Goal: Find specific page/section: Find specific page/section

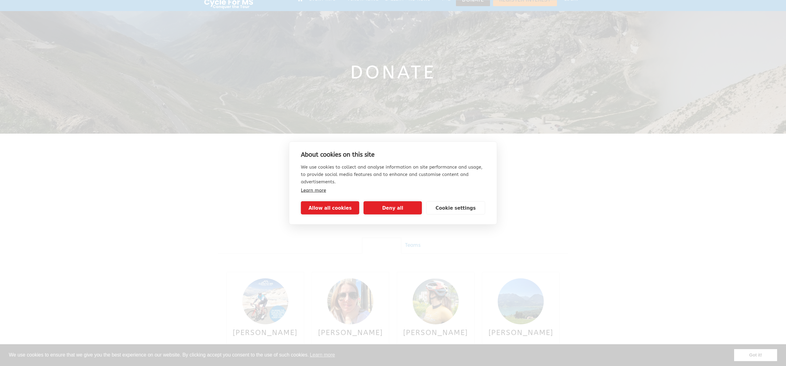
click at [338, 210] on button "Allow all cookies" at bounding box center [330, 208] width 58 height 13
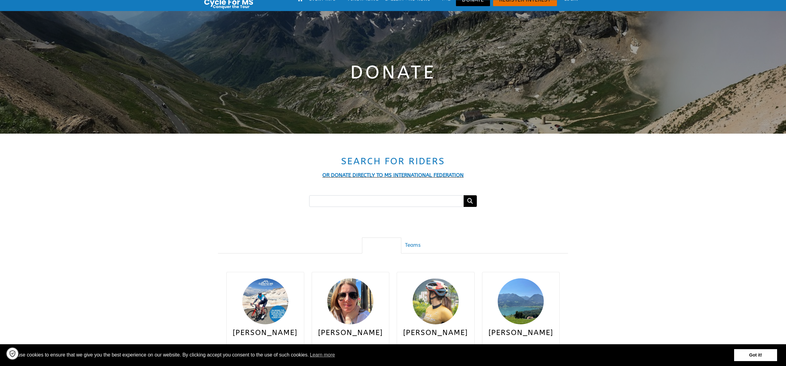
click at [337, 210] on div "Search" at bounding box center [392, 201] width 359 height 24
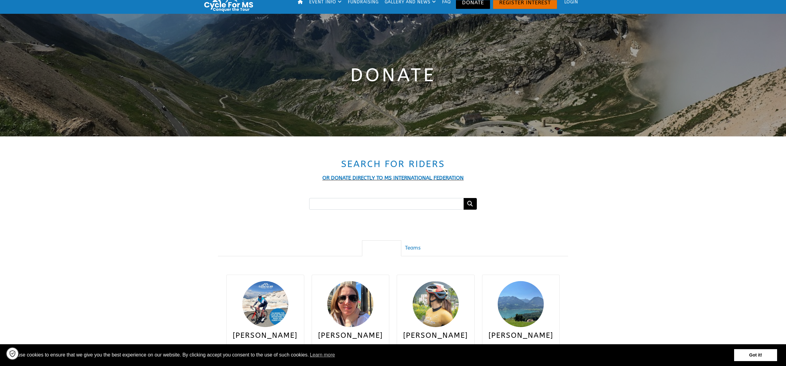
scroll to position [9, 0]
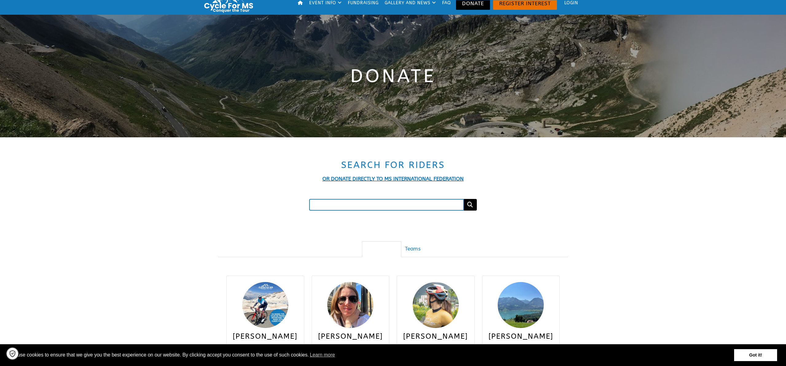
click at [326, 207] on input "Search for a fundraiser" at bounding box center [386, 205] width 155 height 12
click at [463, 199] on button "Search" at bounding box center [469, 205] width 13 height 12
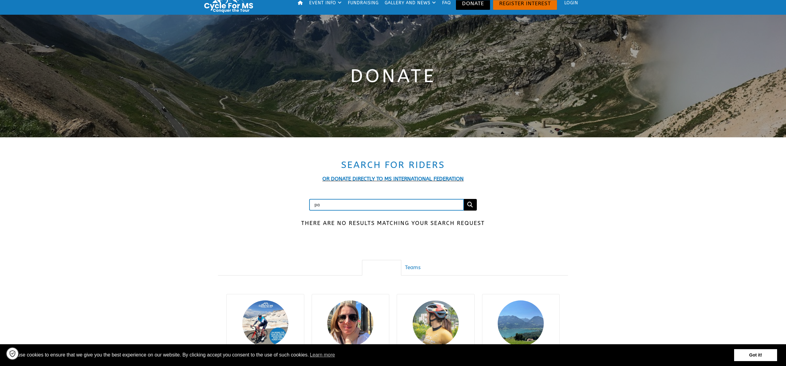
type input "p"
type input "[PERSON_NAME]"
click at [463, 199] on button "Search" at bounding box center [469, 205] width 13 height 12
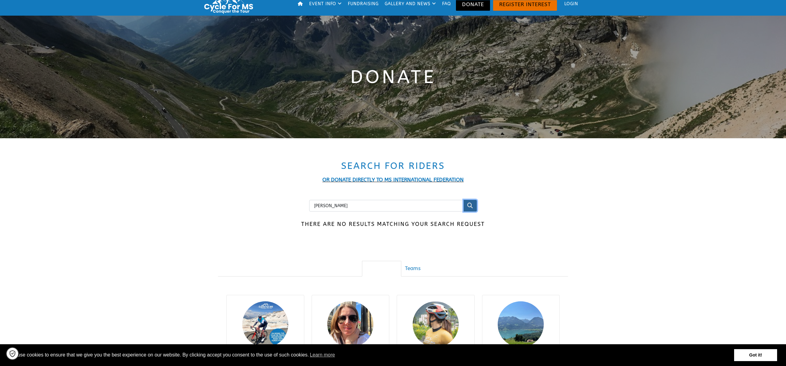
click at [474, 204] on button "Search" at bounding box center [469, 206] width 13 height 12
click at [471, 204] on icon "submit" at bounding box center [470, 206] width 6 height 6
click at [241, 160] on h2 "Search for Riders" at bounding box center [393, 166] width 350 height 12
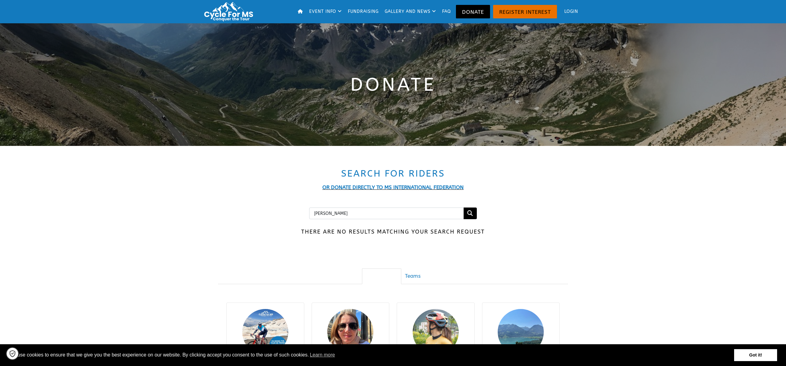
scroll to position [5, 0]
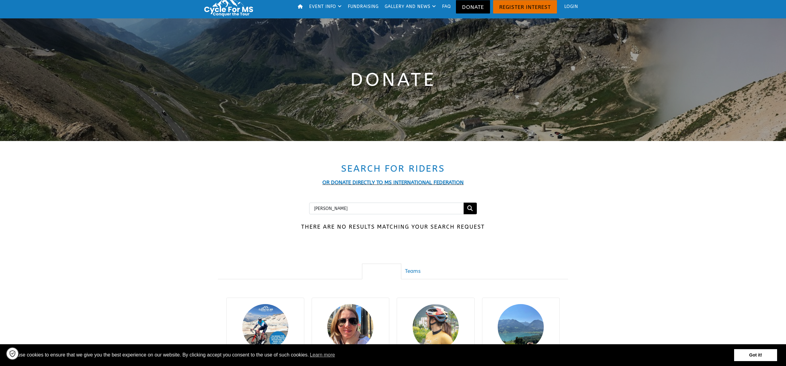
click at [250, 178] on div "Search for Riders OR DONATE DIRECTLY TO MS INTERNATIONAL FEDERATION" at bounding box center [393, 175] width 350 height 24
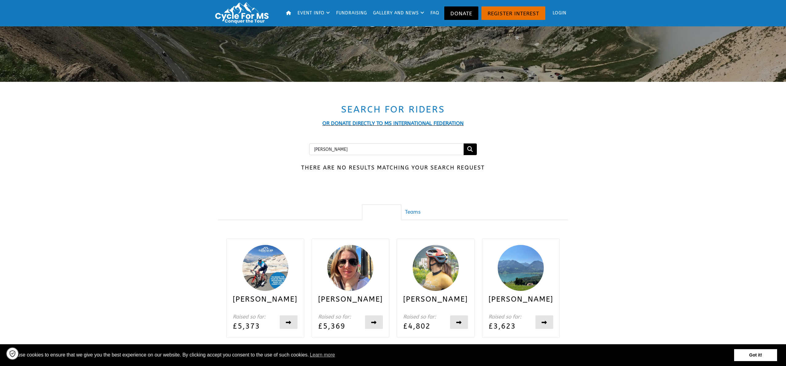
scroll to position [71, 0]
